Goal: Obtain resource: Obtain resource

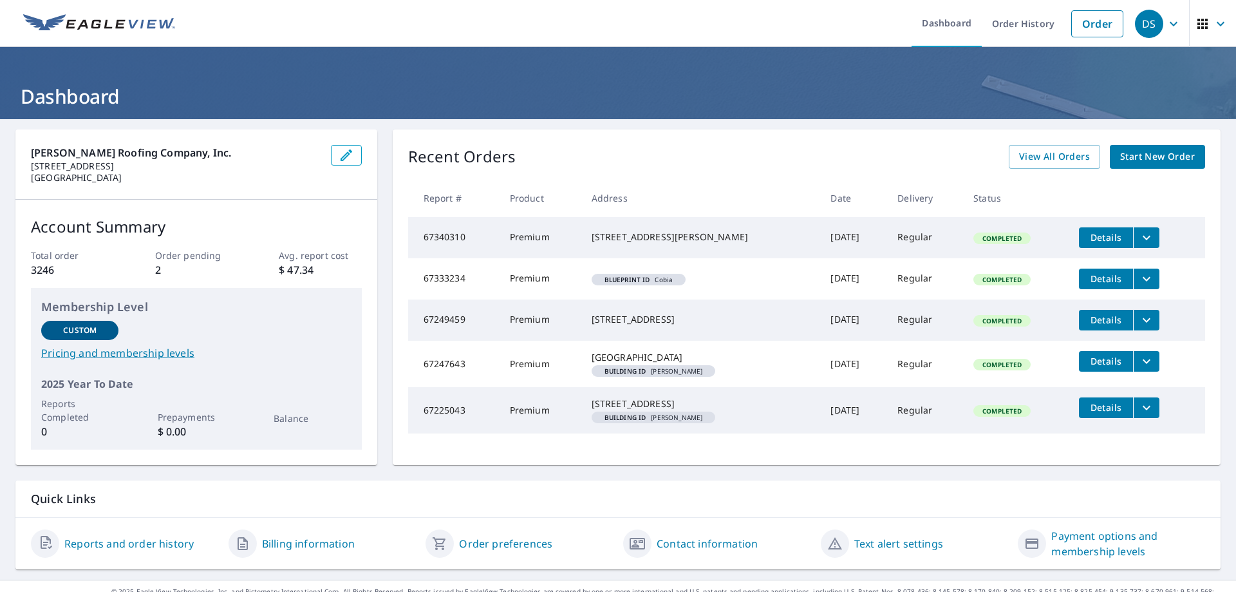
drag, startPoint x: 1035, startPoint y: 21, endPoint x: 1143, endPoint y: 15, distance: 108.3
click at [1035, 20] on link "Order History" at bounding box center [1023, 23] width 83 height 47
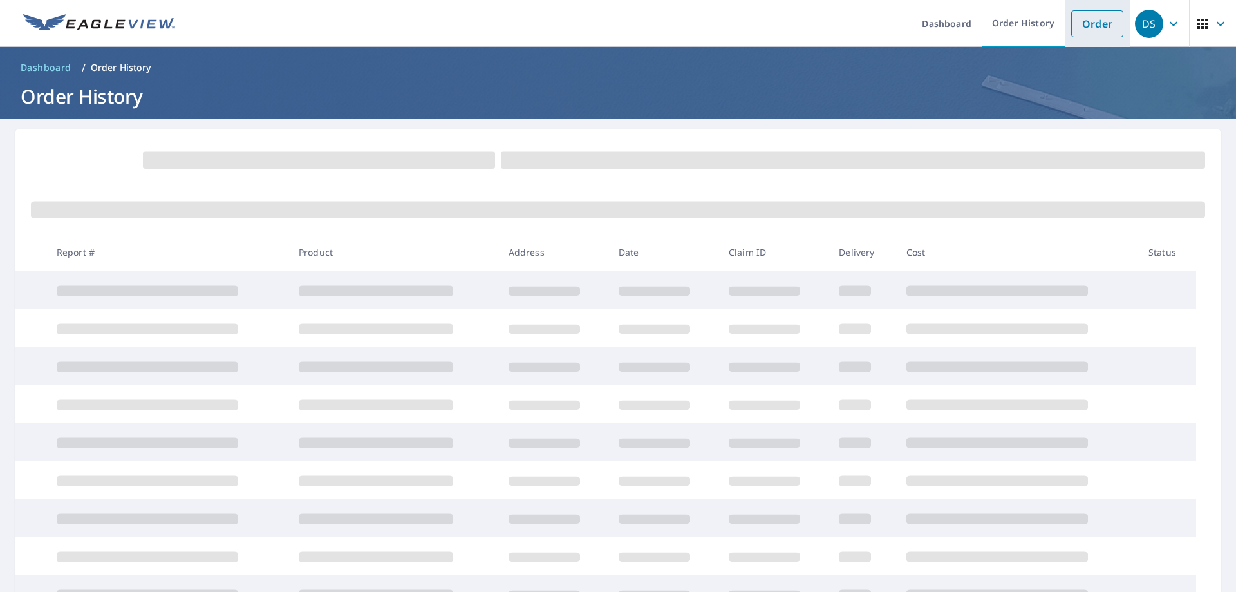
click at [1071, 29] on link "Order" at bounding box center [1097, 23] width 52 height 27
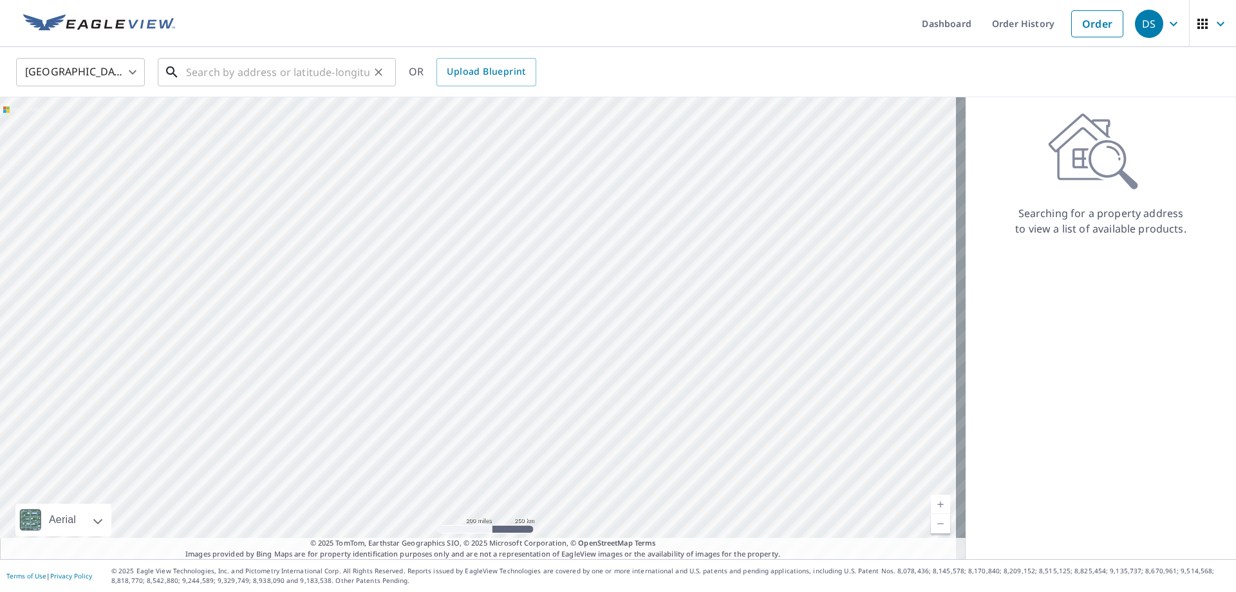
click at [214, 84] on input "text" at bounding box center [277, 72] width 183 height 36
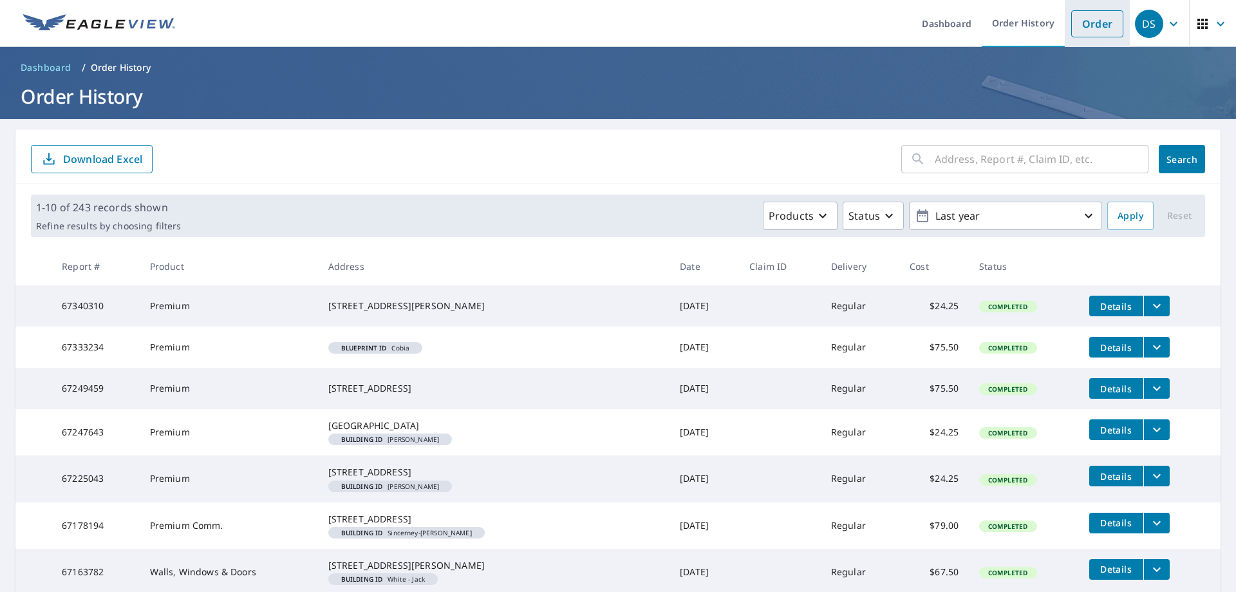
click at [1091, 30] on link "Order" at bounding box center [1097, 23] width 52 height 27
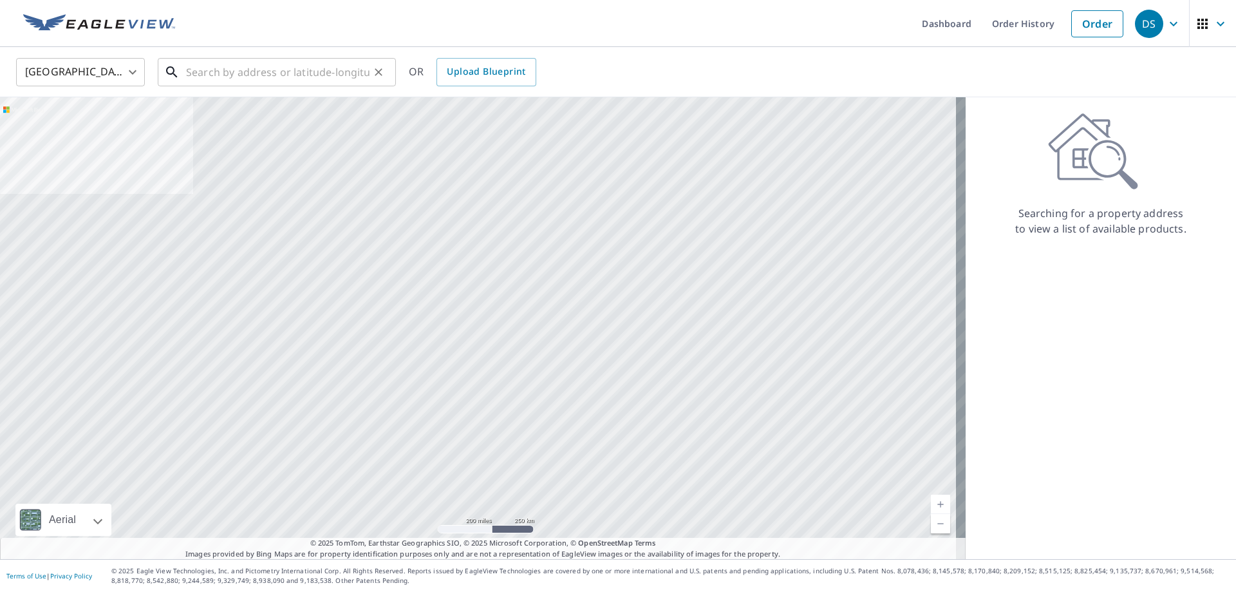
click at [265, 77] on input "text" at bounding box center [277, 72] width 183 height 36
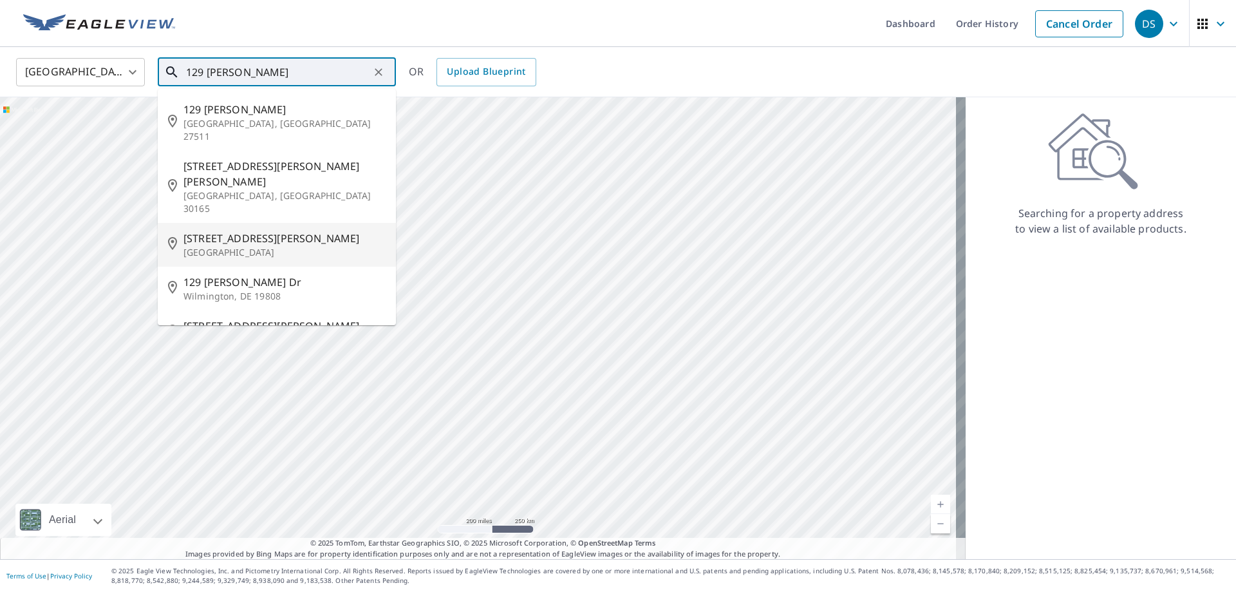
click at [238, 246] on p "[GEOGRAPHIC_DATA]" at bounding box center [284, 252] width 202 height 13
type input "[STREET_ADDRESS][PERSON_NAME]"
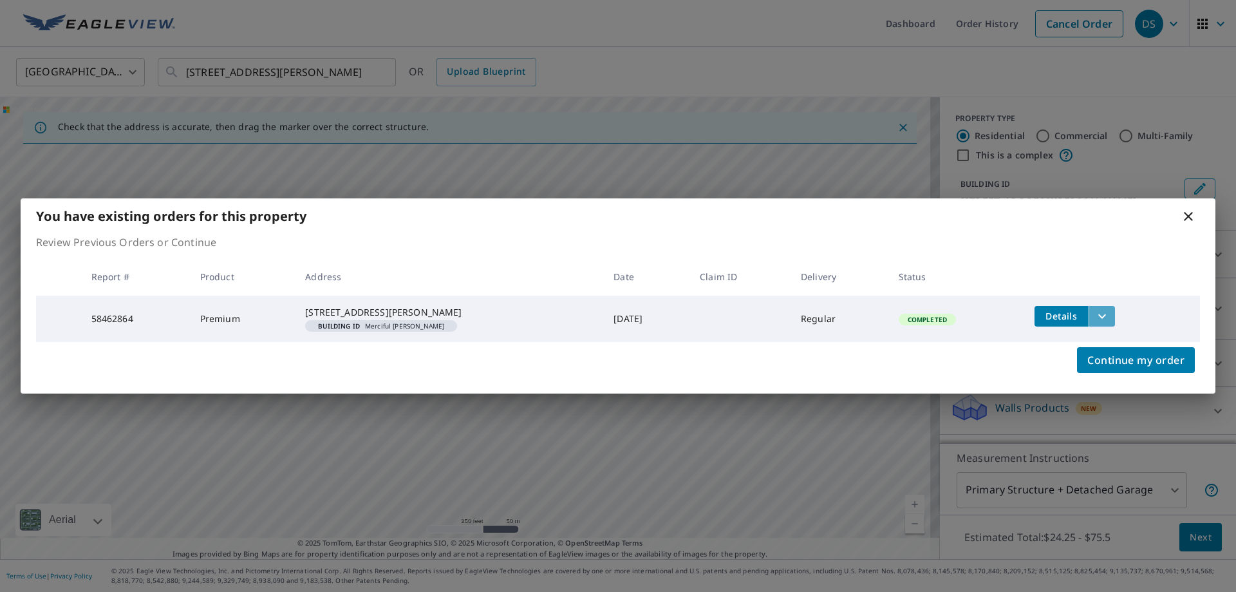
click at [1107, 312] on icon "filesDropdownBtn-58462864" at bounding box center [1101, 315] width 15 height 15
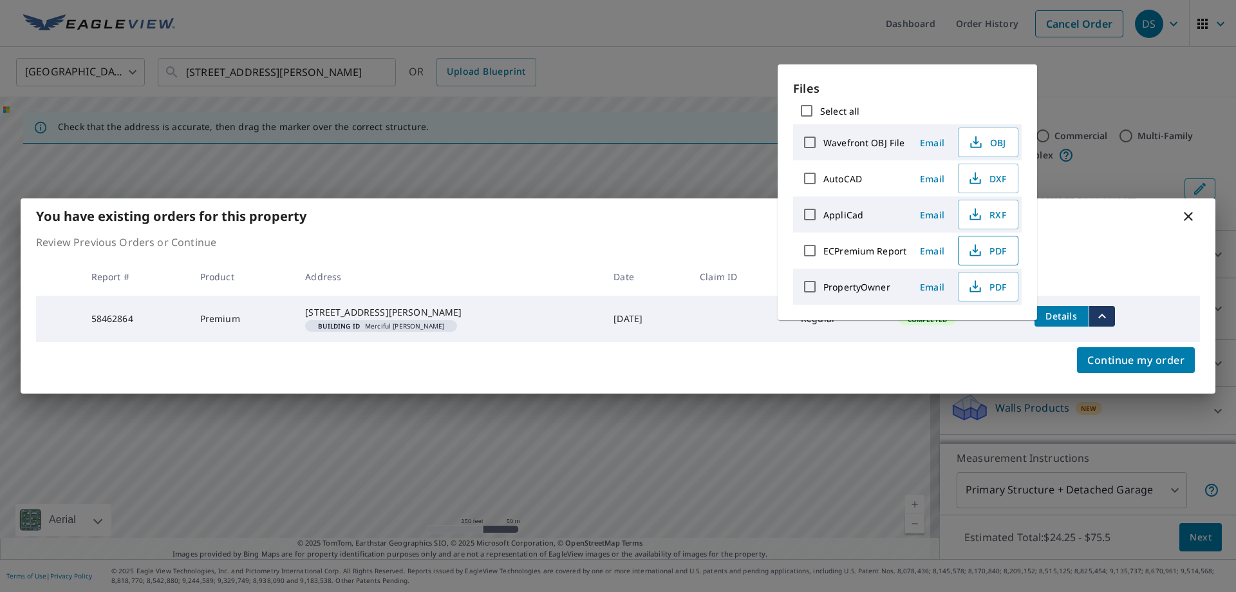
click at [999, 248] on span "PDF" at bounding box center [986, 250] width 41 height 15
drag, startPoint x: 1130, startPoint y: 107, endPoint x: 1131, endPoint y: 100, distance: 7.2
click at [1132, 104] on div "You have existing orders for this property Review Previous Orders or Continue R…" at bounding box center [618, 296] width 1236 height 592
